Goal: Task Accomplishment & Management: Manage account settings

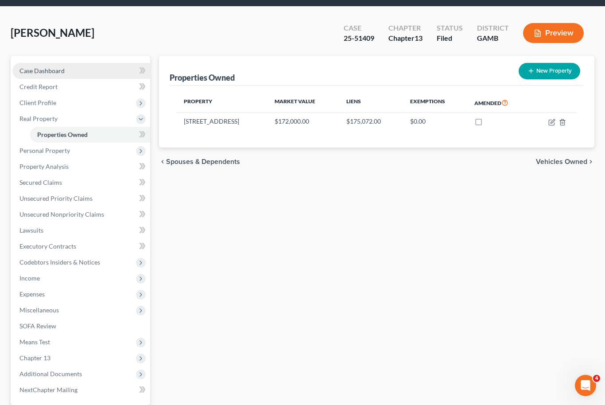
click at [42, 75] on link "Case Dashboard" at bounding box center [81, 71] width 138 height 16
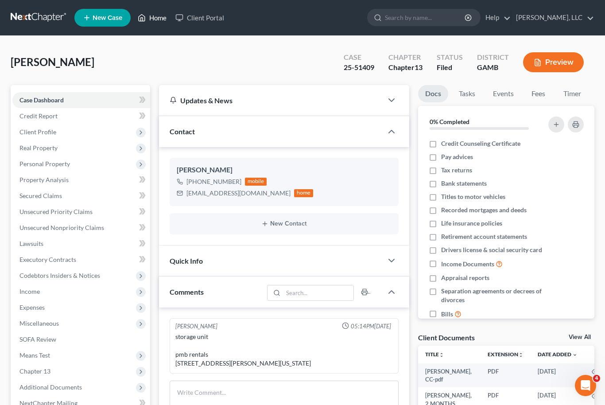
click at [154, 20] on link "Home" at bounding box center [152, 18] width 38 height 16
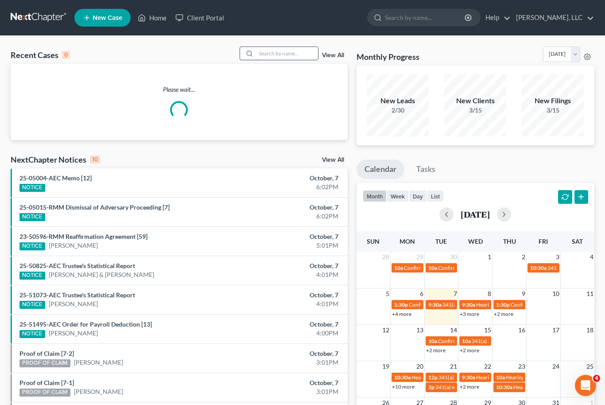
click at [268, 53] on input "search" at bounding box center [287, 53] width 62 height 13
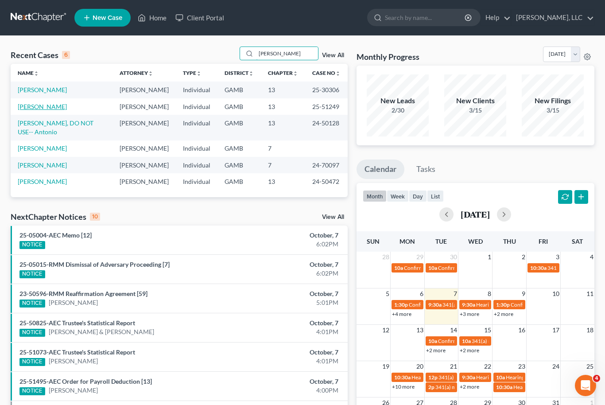
type input "[PERSON_NAME]"
click at [27, 103] on link "[PERSON_NAME]" at bounding box center [42, 107] width 49 height 8
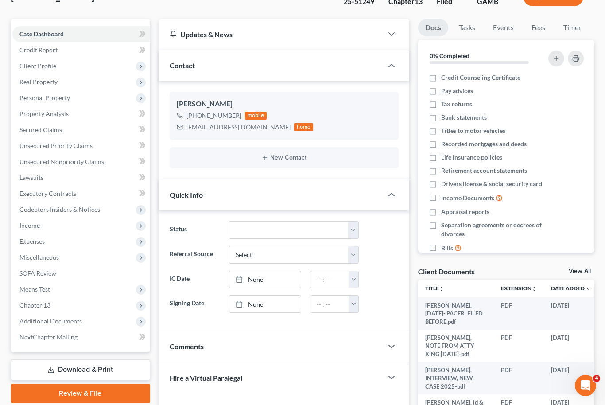
scroll to position [136, 0]
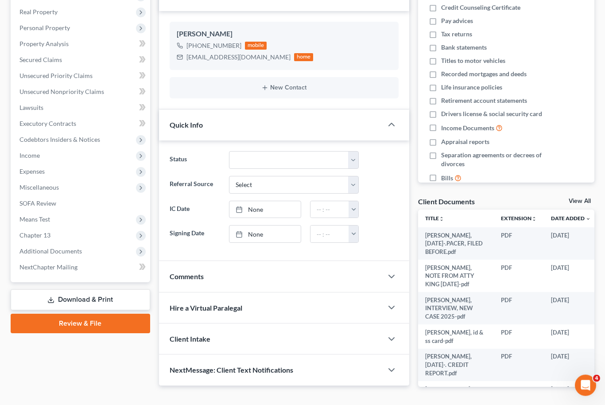
click at [588, 199] on link "View All" at bounding box center [580, 202] width 22 height 6
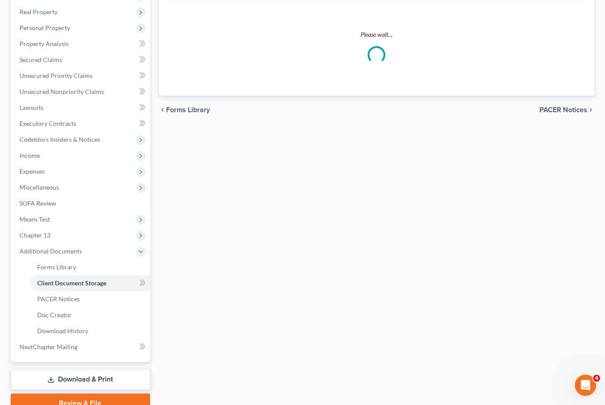
scroll to position [69, 0]
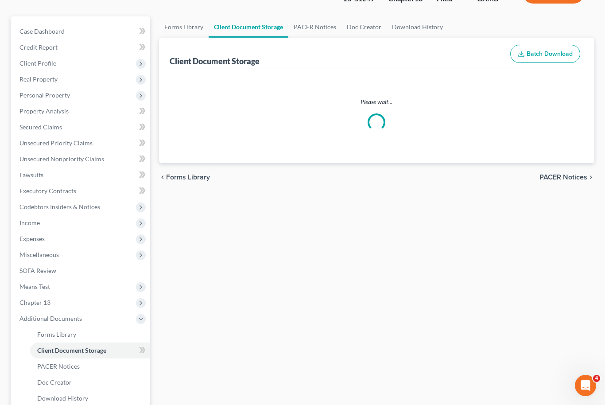
select select "12"
select select "22"
select select "6"
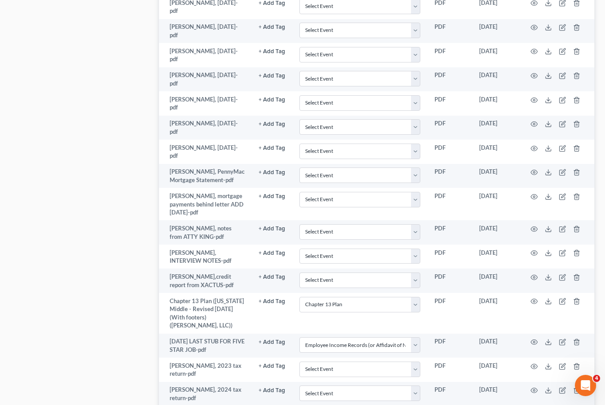
scroll to position [790, 0]
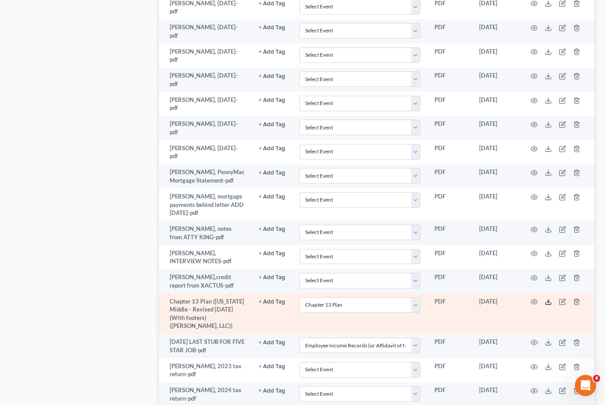
click at [549, 298] on icon at bounding box center [548, 301] width 7 height 7
